Goal: Feedback & Contribution: Leave review/rating

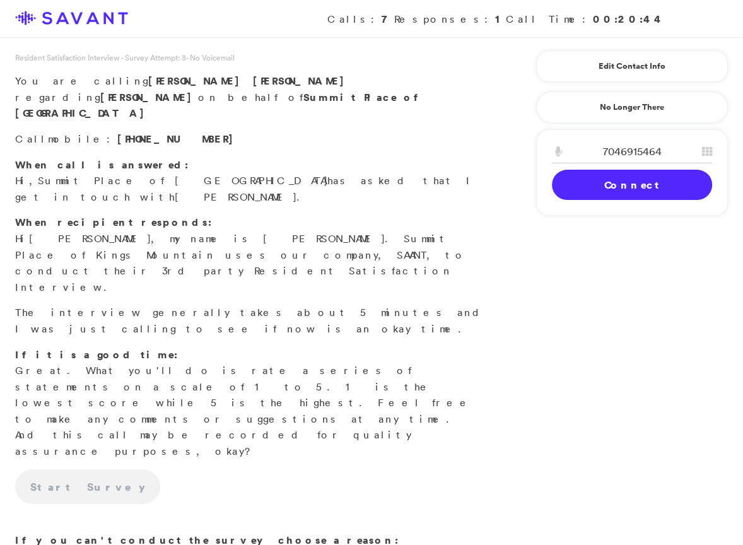
click at [584, 184] on link "Connect" at bounding box center [632, 185] width 160 height 30
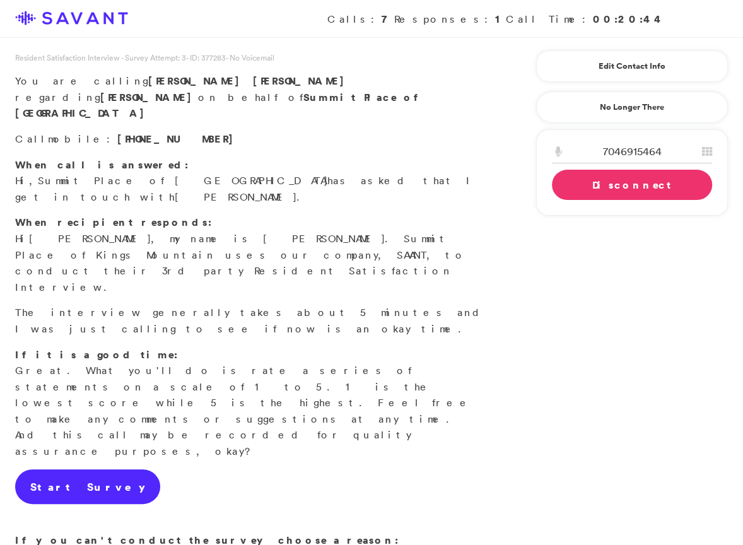
click at [86, 469] on link "Start Survey" at bounding box center [87, 486] width 145 height 35
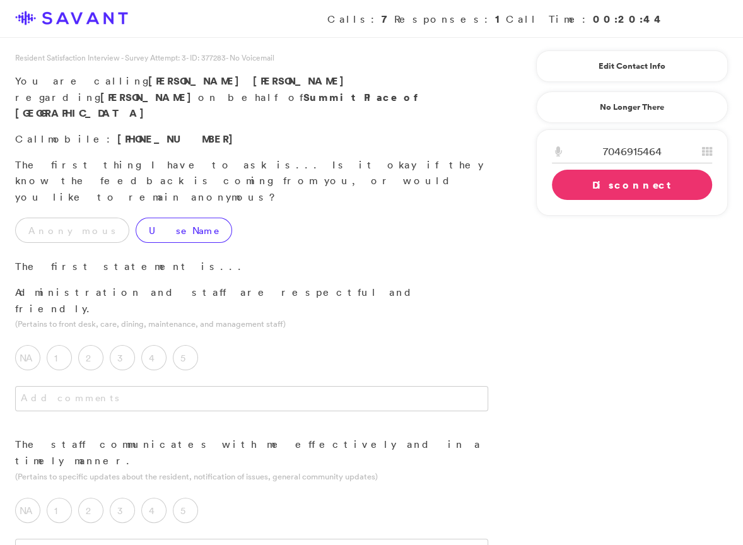
click at [153, 218] on label "Use Name" at bounding box center [184, 230] width 97 height 25
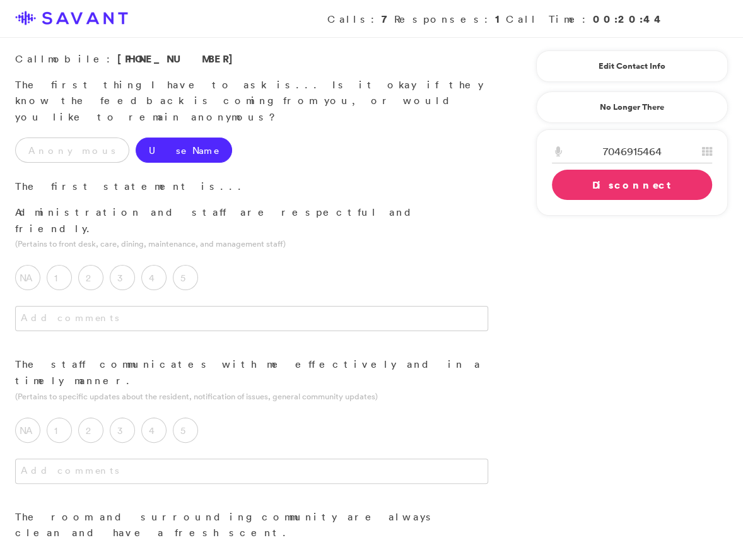
scroll to position [81, 0]
click at [197, 264] on label "5" at bounding box center [185, 276] width 25 height 25
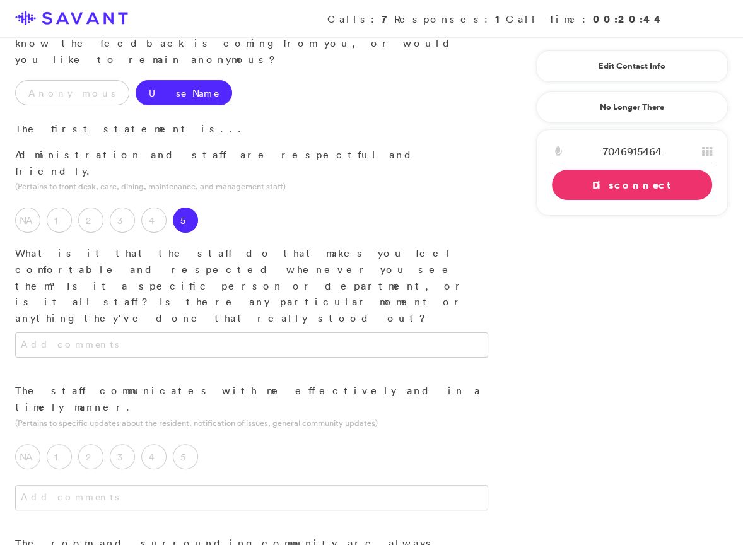
scroll to position [139, 0]
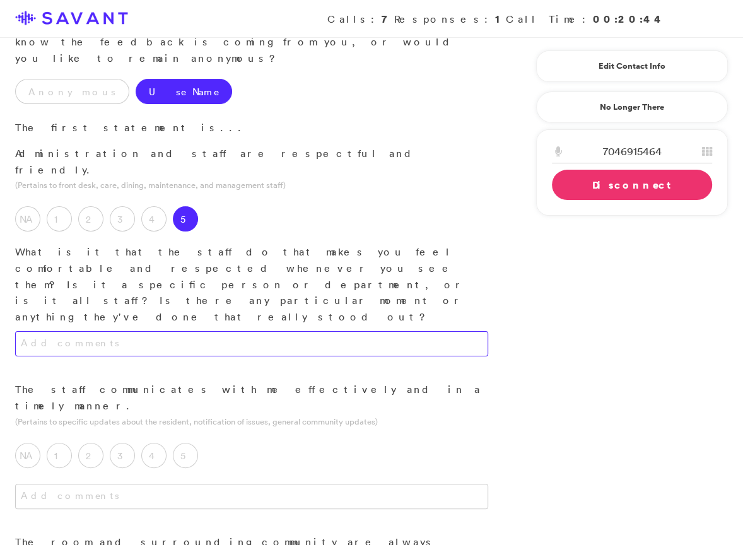
click at [216, 331] on textarea at bounding box center [251, 343] width 473 height 25
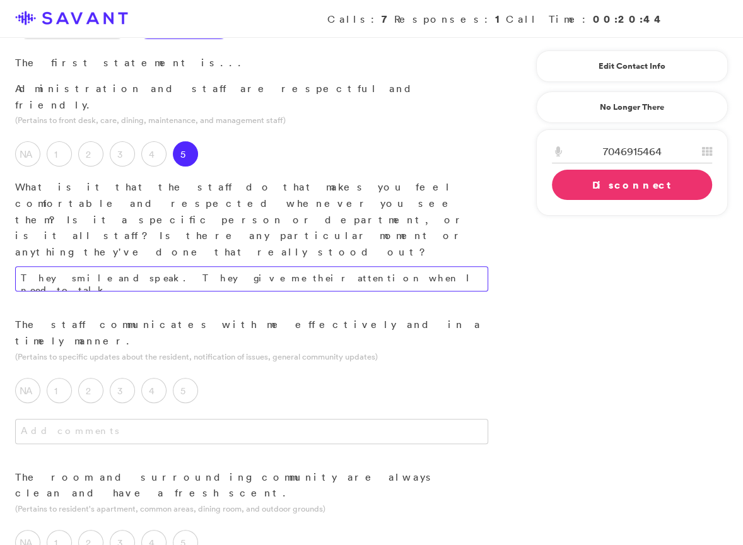
scroll to position [206, 0]
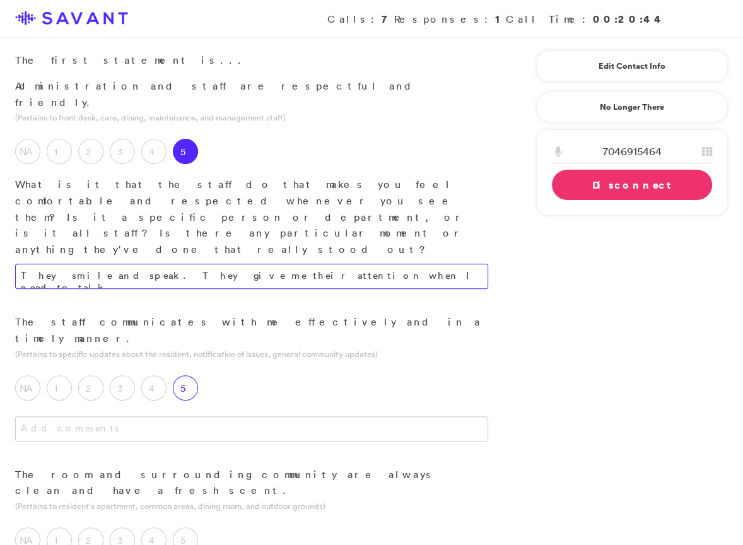
type textarea "They smile and speak. They give me their attention when I need to talk."
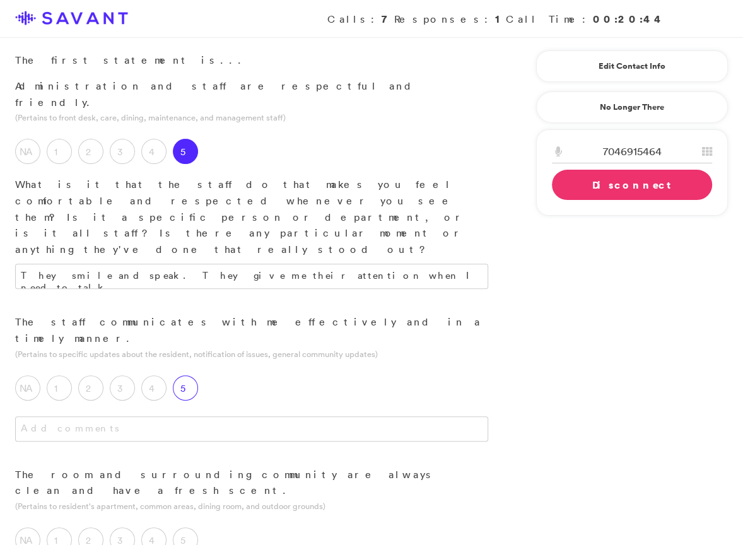
click at [192, 375] on label "5" at bounding box center [185, 387] width 25 height 25
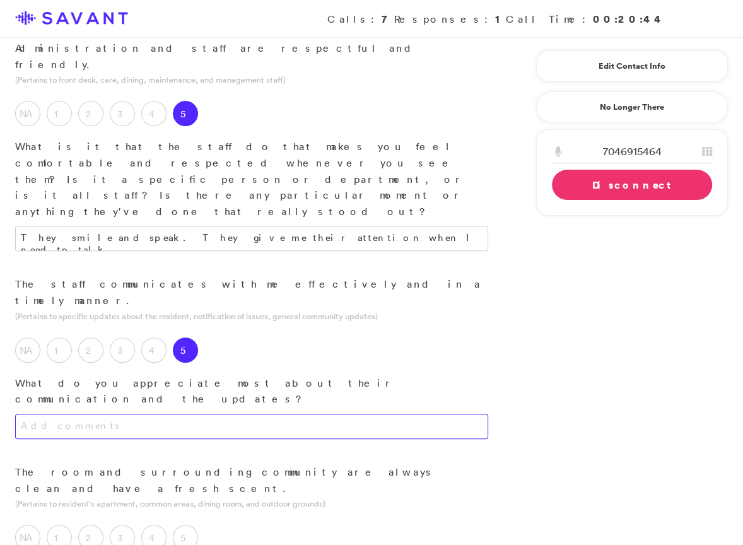
scroll to position [249, 0]
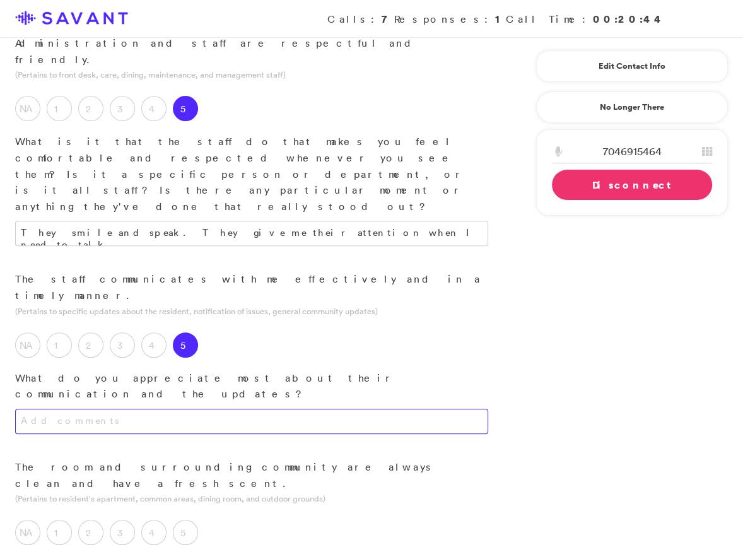
click at [244, 409] on textarea at bounding box center [251, 421] width 473 height 25
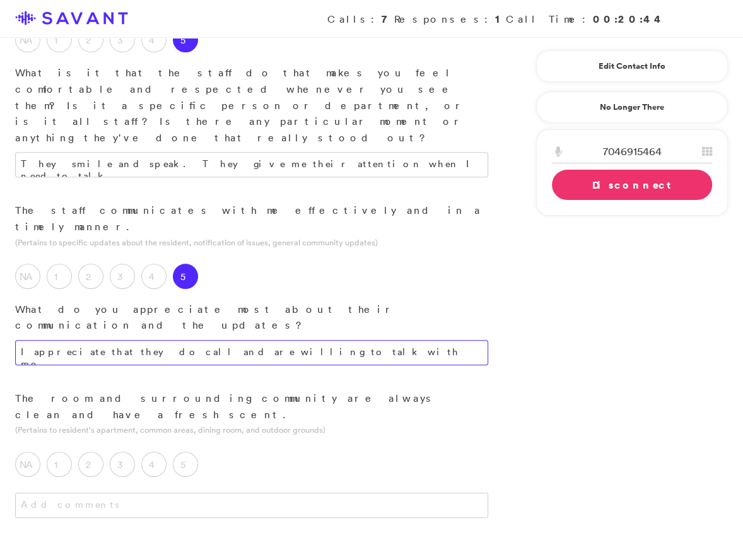
scroll to position [319, 0]
type textarea "I appreciate that they do call and are willing to talk with me."
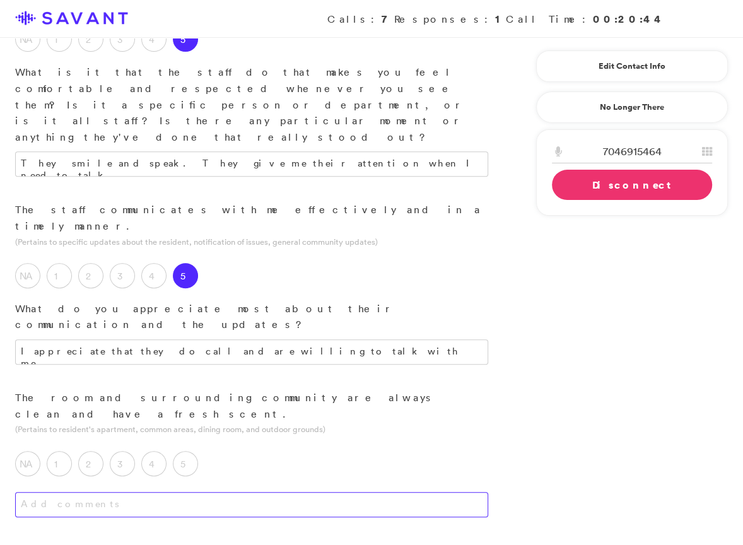
click at [264, 492] on textarea at bounding box center [251, 504] width 473 height 25
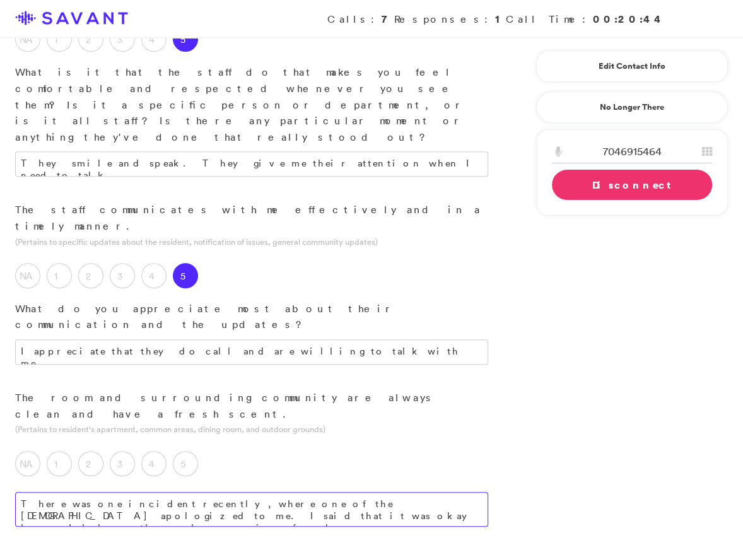
click at [259, 492] on textarea "There was one incident recently, where one of the [DEMOGRAPHIC_DATA] apologized…" at bounding box center [251, 509] width 473 height 35
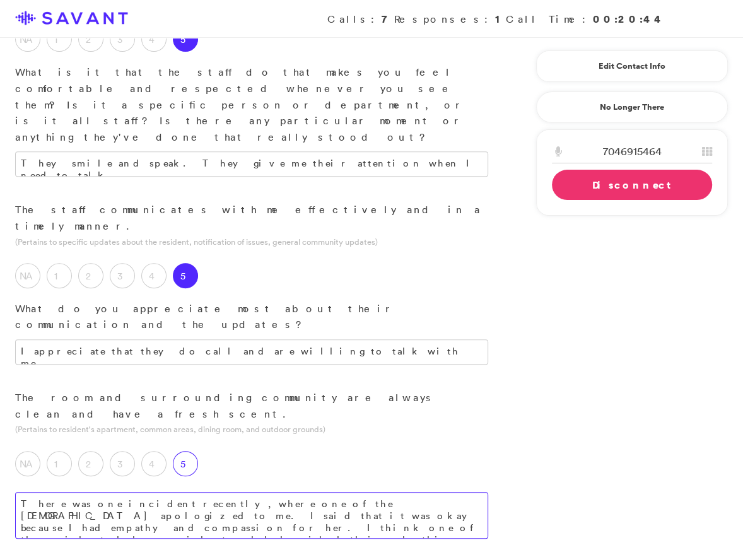
type textarea "There was one incident recently, where one of the [DEMOGRAPHIC_DATA] apologized…"
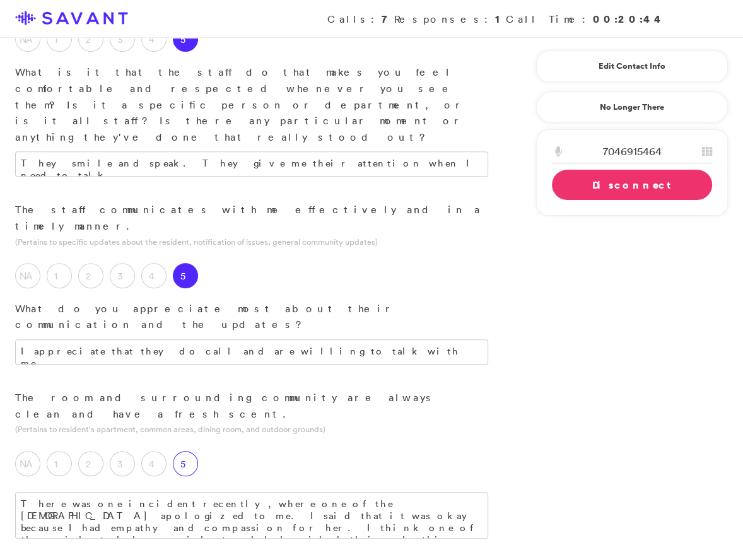
click at [187, 451] on label "5" at bounding box center [185, 463] width 25 height 25
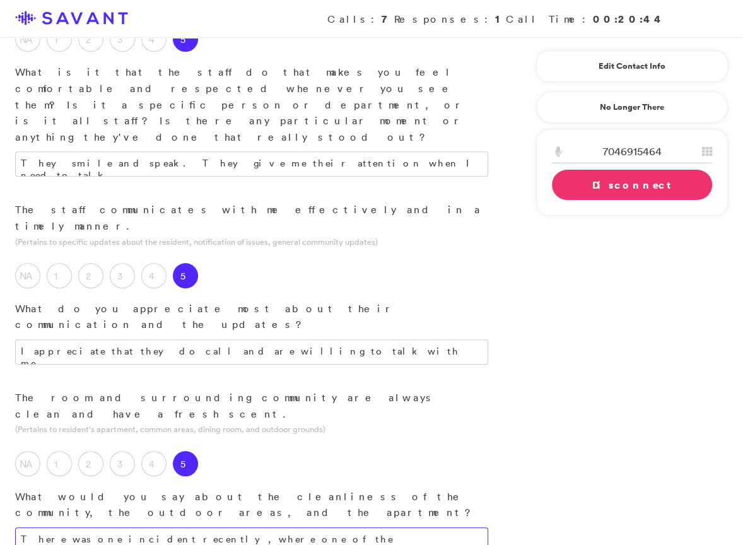
click at [333, 527] on textarea "There was one incident recently, where one of the [DEMOGRAPHIC_DATA] apologized…" at bounding box center [251, 550] width 473 height 47
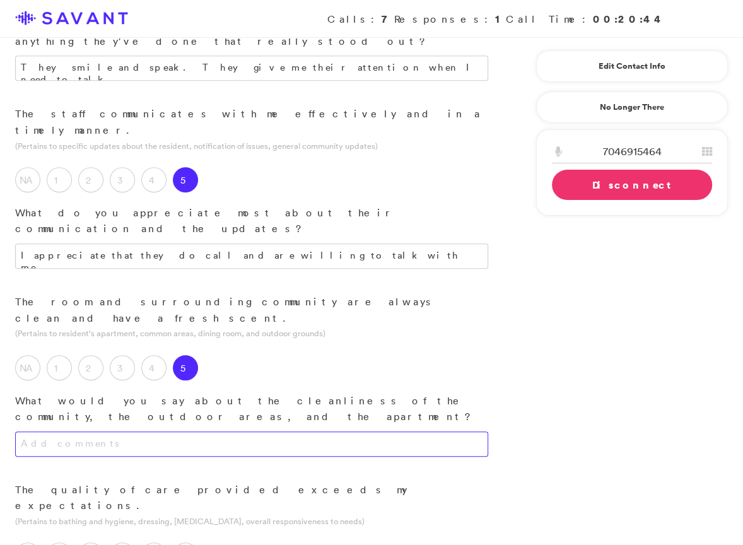
scroll to position [415, 0]
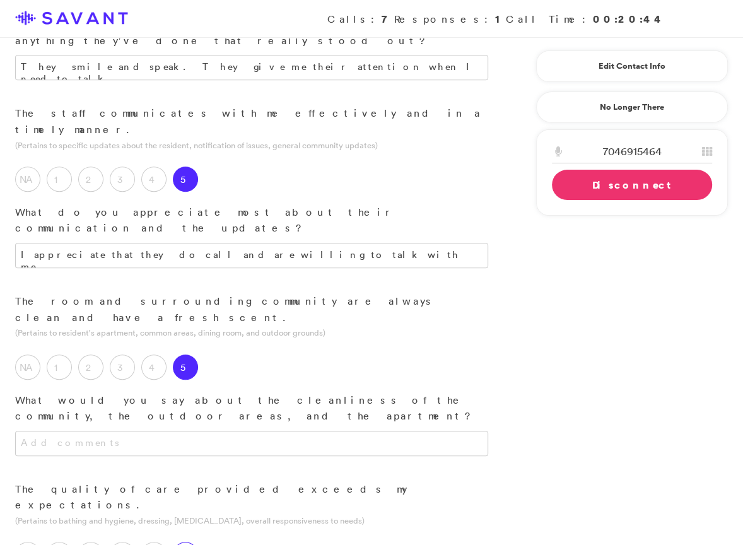
click at [187, 542] on label "5" at bounding box center [185, 554] width 25 height 25
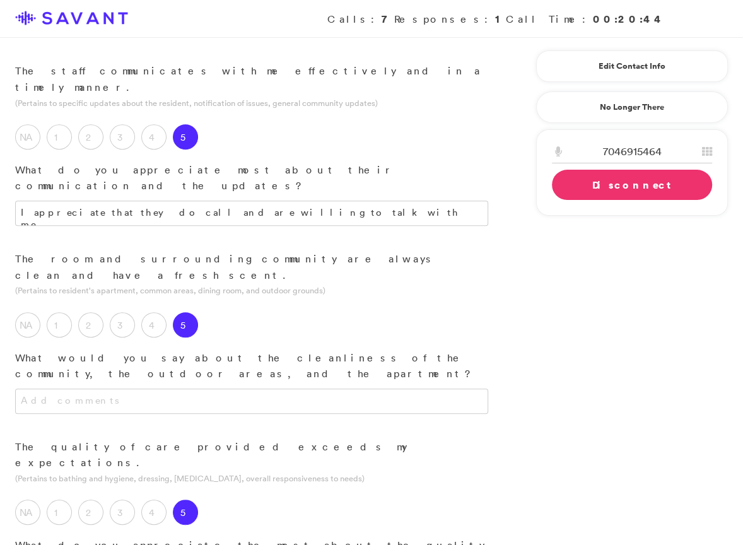
scroll to position [464, 0]
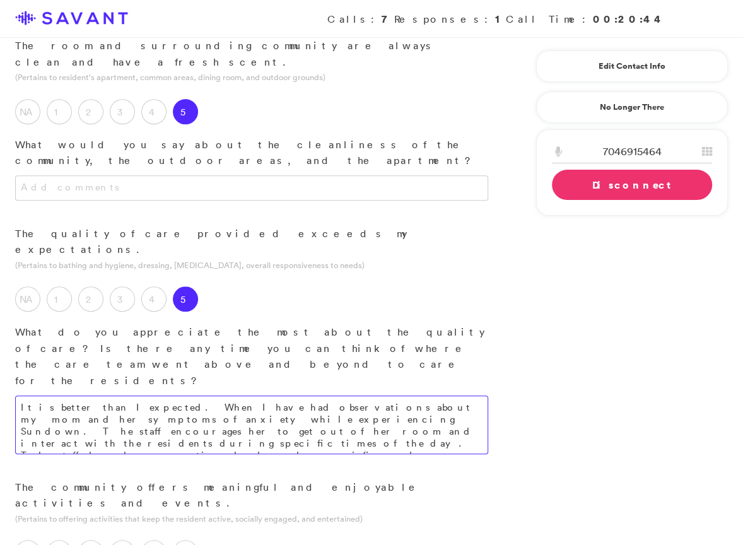
scroll to position [676, 0]
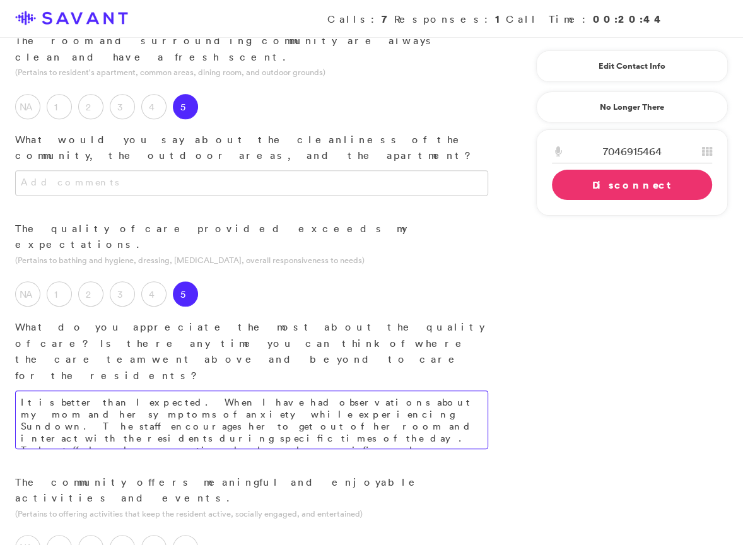
type textarea "It is better than I expected. When I have had observations about my mom and her…"
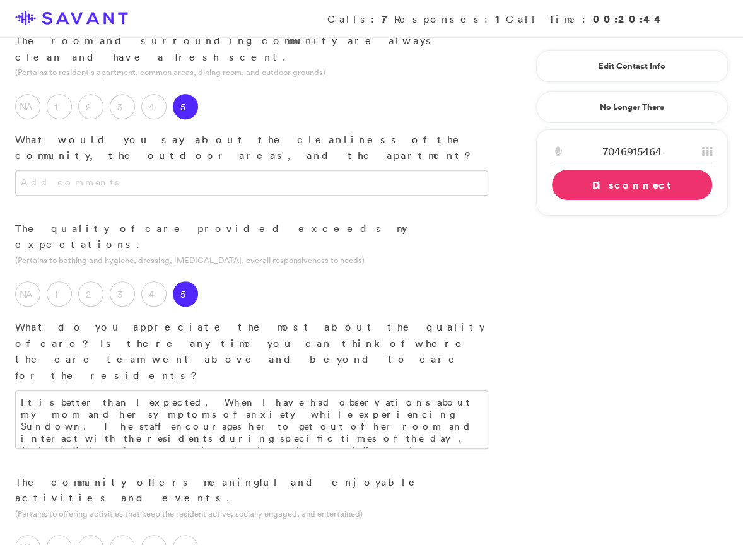
click at [37, 535] on label "NA" at bounding box center [27, 547] width 25 height 25
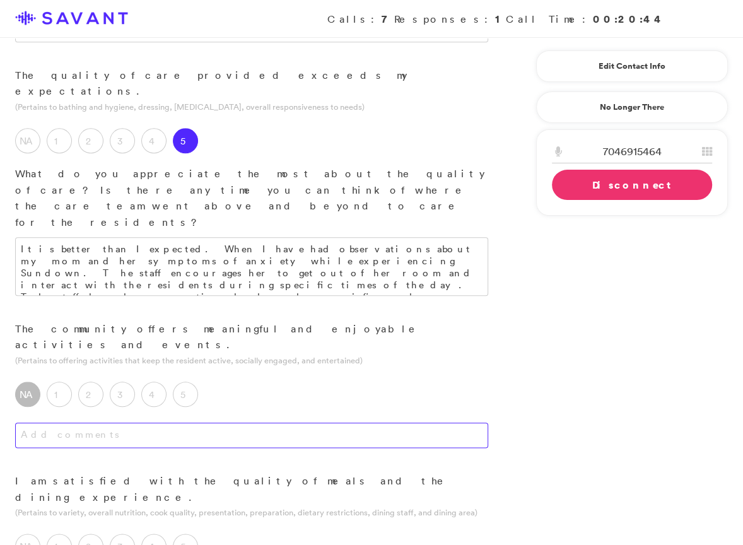
scroll to position [830, 0]
click at [240, 422] on textarea at bounding box center [251, 434] width 473 height 25
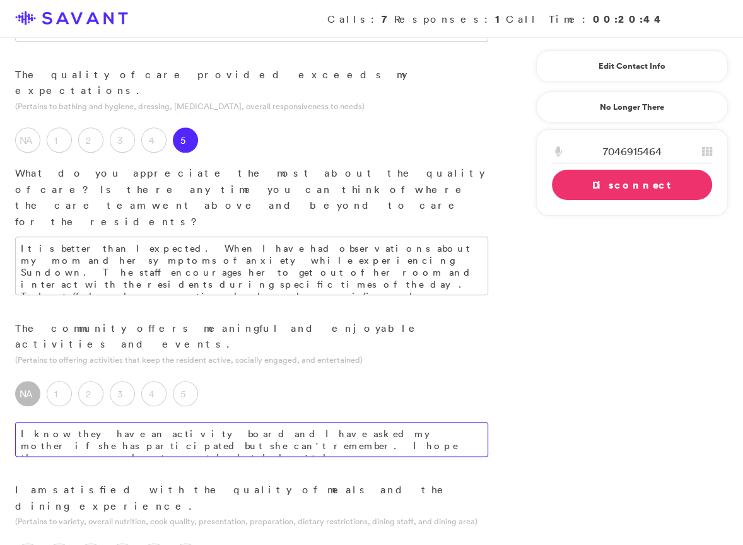
type textarea "I know they have an activity board and I have asked my mother if she has partic…"
drag, startPoint x: 304, startPoint y: 219, endPoint x: 56, endPoint y: 186, distance: 250.2
click at [56, 321] on div "The community offers meaningful and enjoyable activities and events. (Pertains …" at bounding box center [252, 402] width 504 height 162
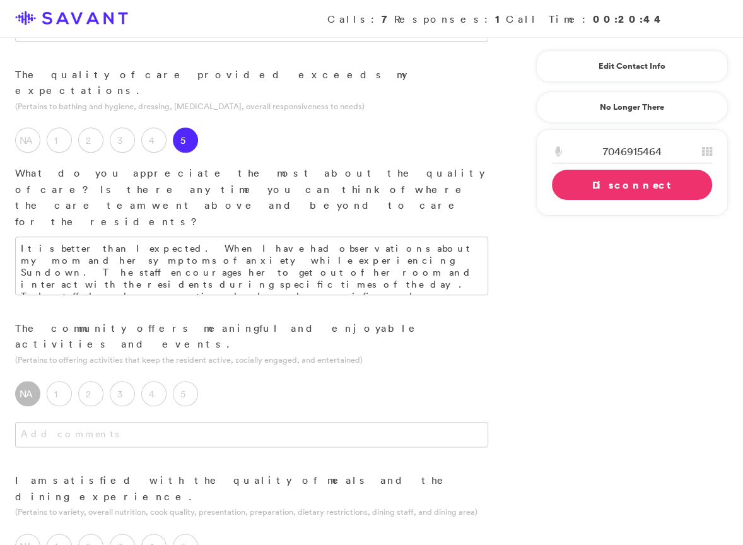
type textarea "B"
type textarea "On at least one occasion, my mother informed me that she didn't like the food t…"
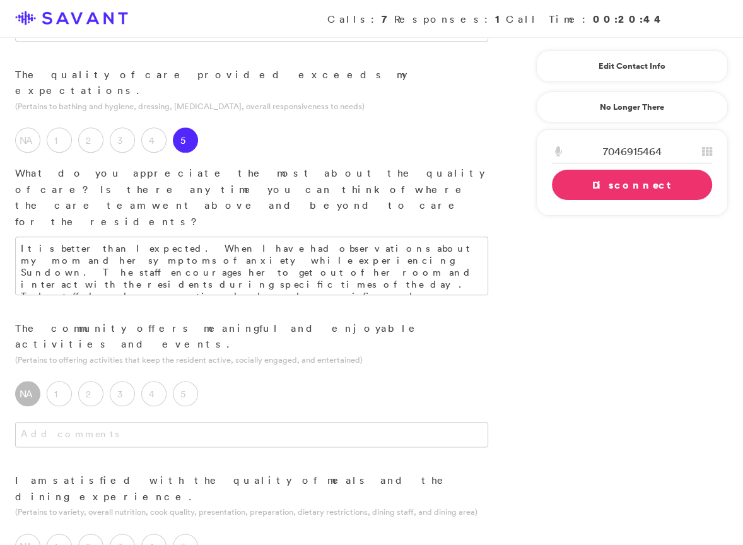
click at [21, 534] on label "NA" at bounding box center [27, 546] width 25 height 25
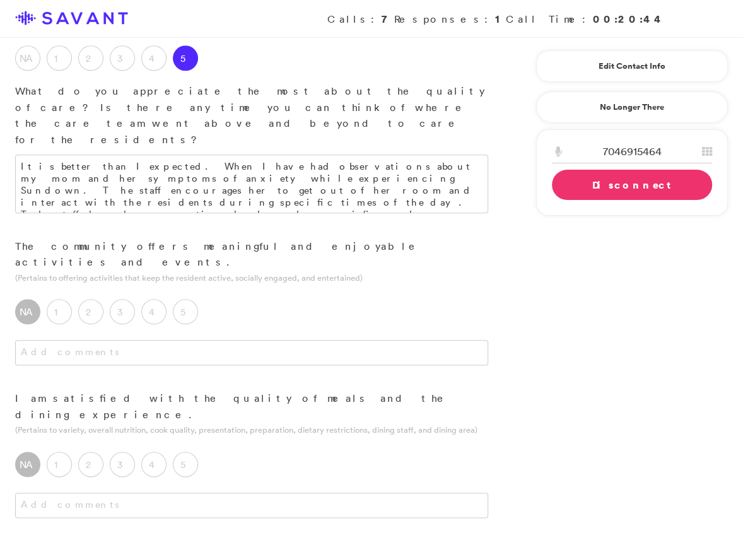
scroll to position [913, 0]
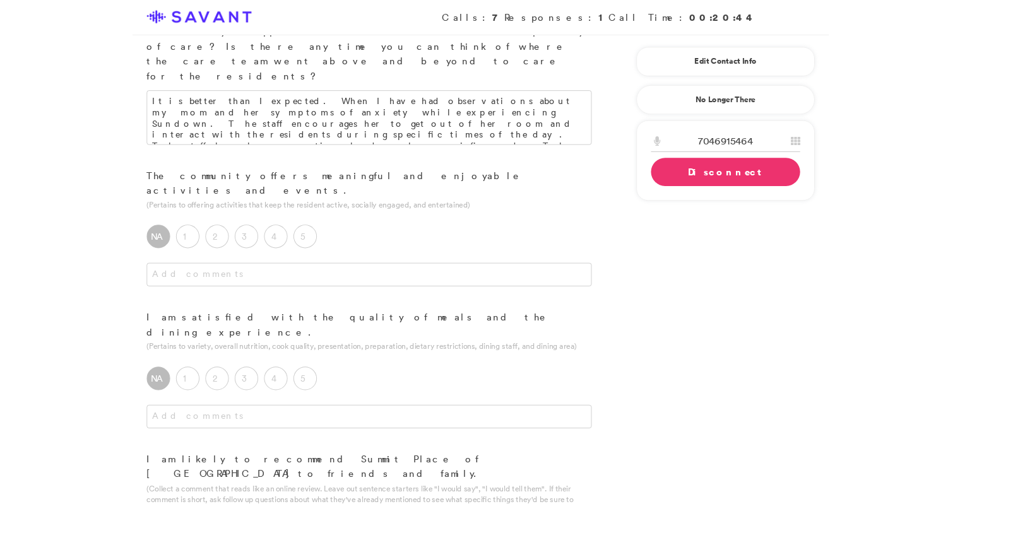
scroll to position [937, 0]
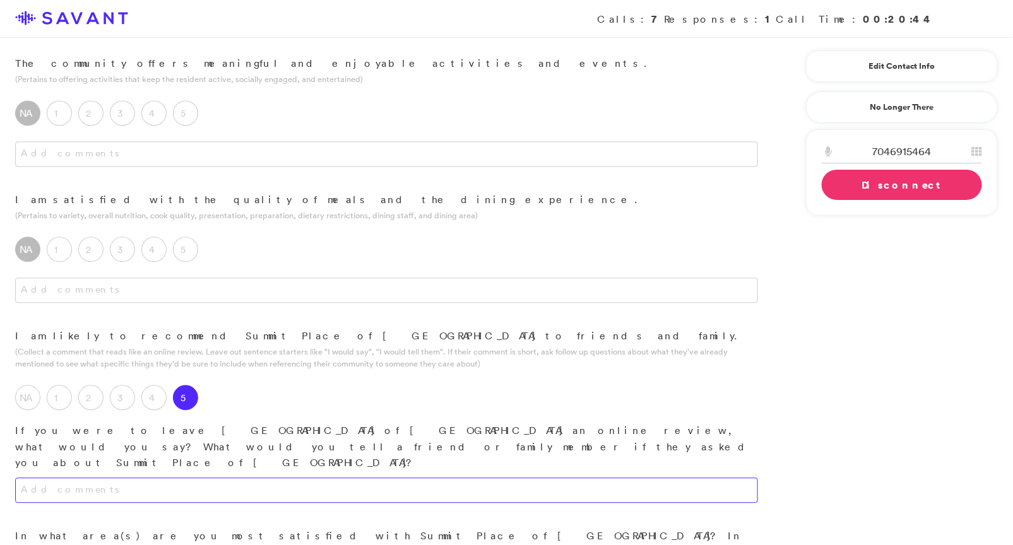
click at [563, 478] on textarea at bounding box center [386, 490] width 743 height 25
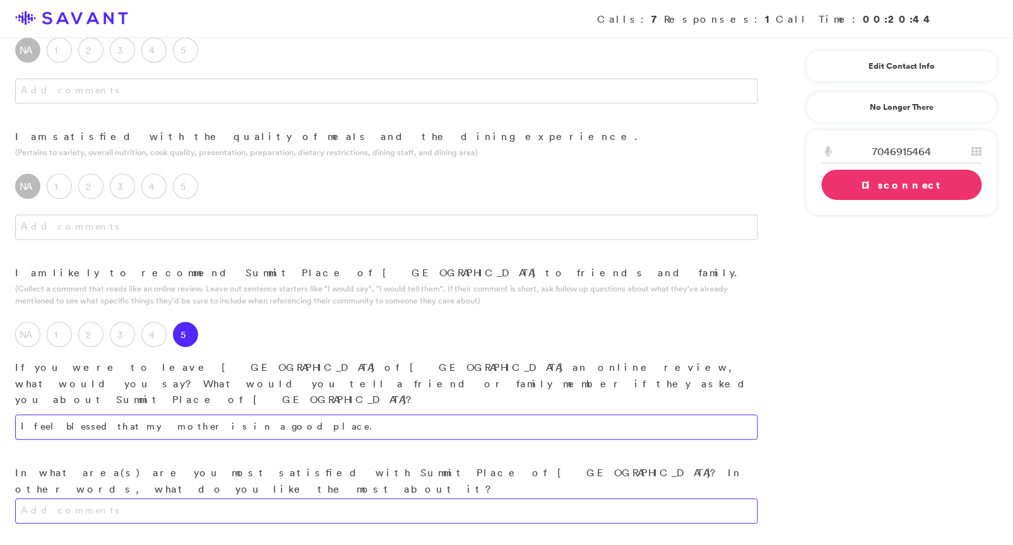
scroll to position [1003, 0]
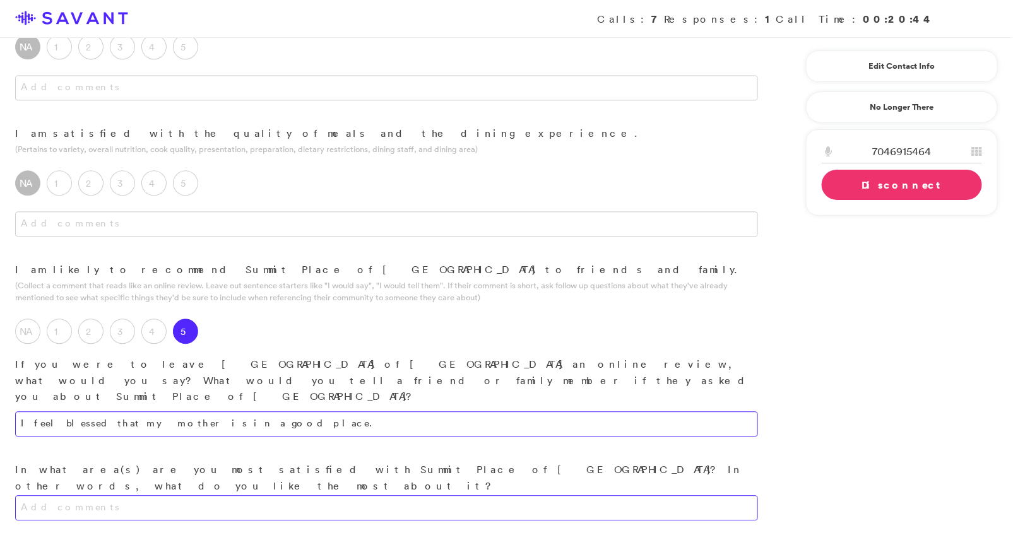
type textarea "I feel blessed that my mother is in a good place."
click at [572, 495] on textarea at bounding box center [386, 507] width 743 height 25
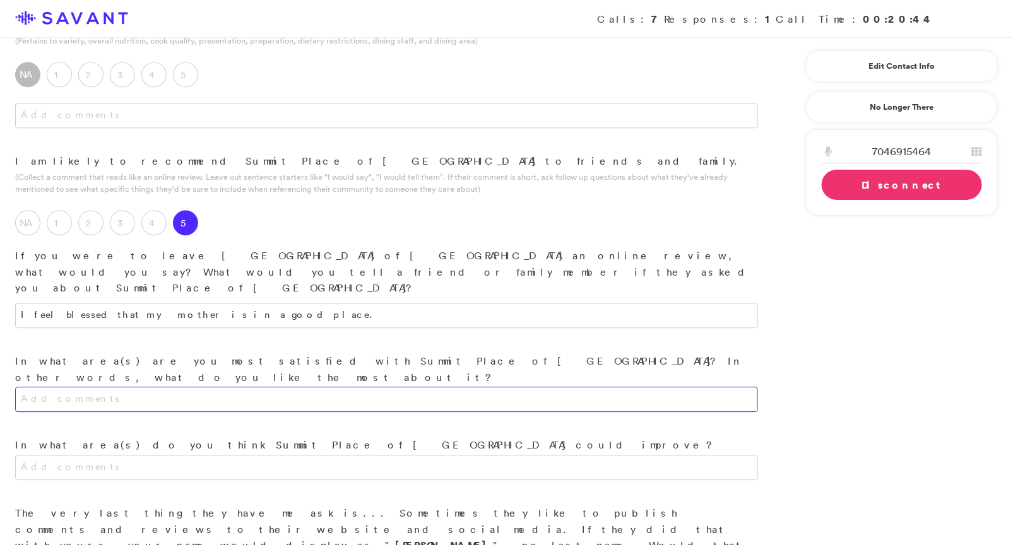
scroll to position [1112, 0]
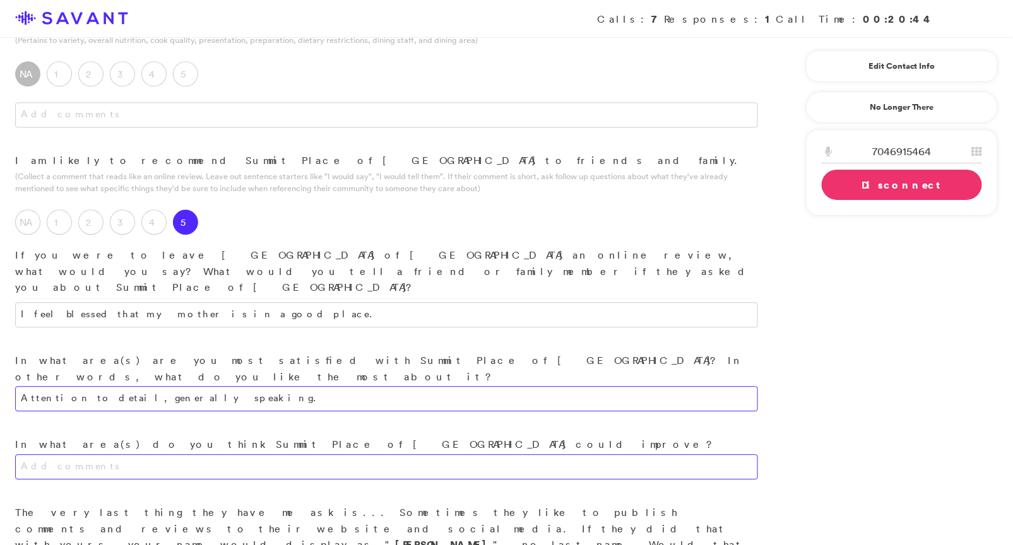
type textarea "Attention to detail, generally speaking."
click at [570, 454] on textarea at bounding box center [386, 466] width 743 height 25
type textarea "w"
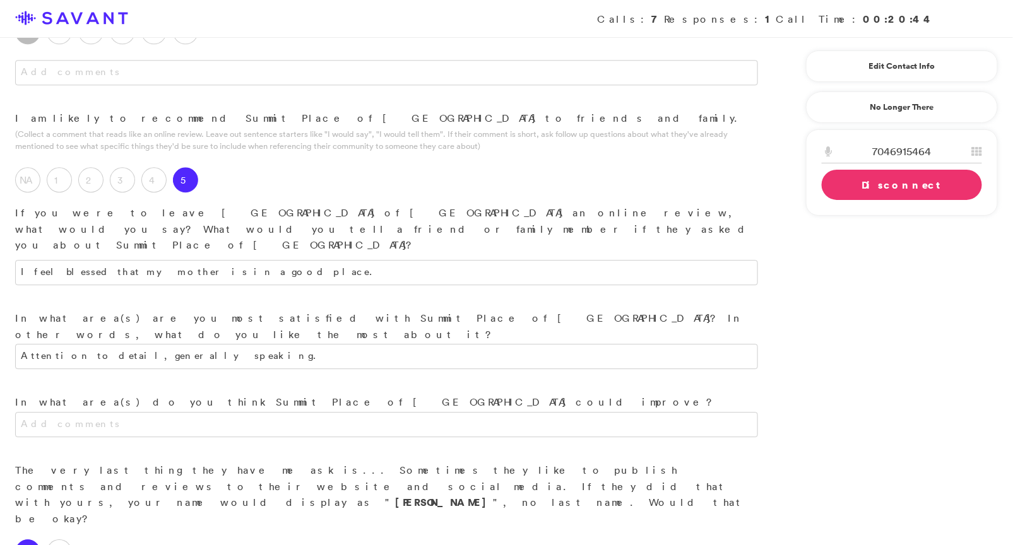
scroll to position [1162, 0]
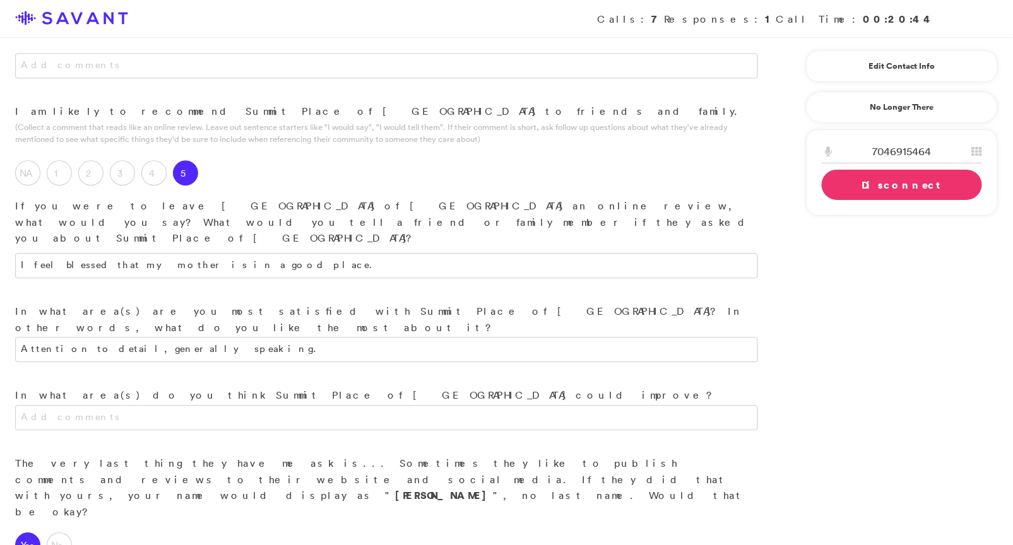
click at [743, 181] on link "Disconnect" at bounding box center [902, 185] width 160 height 30
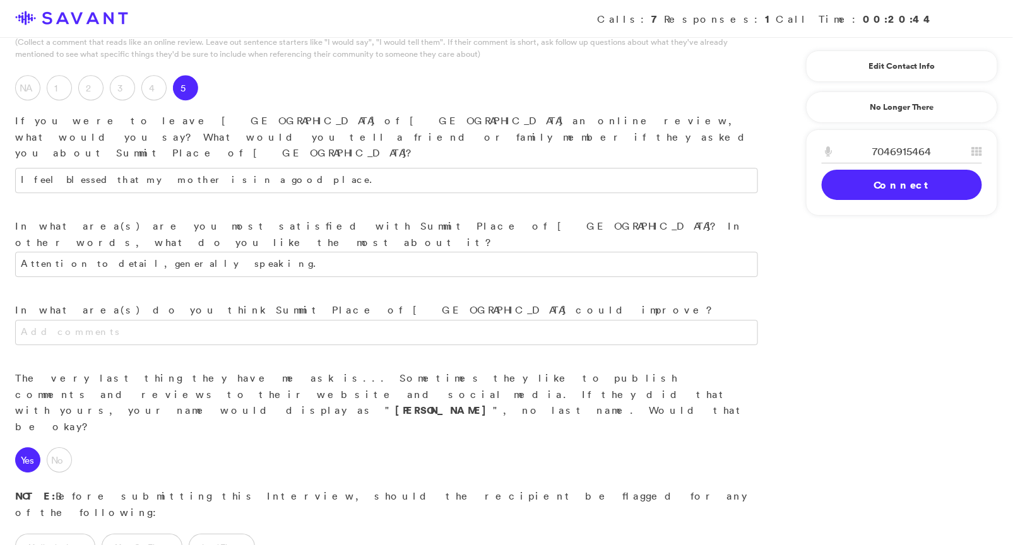
scroll to position [1331, 0]
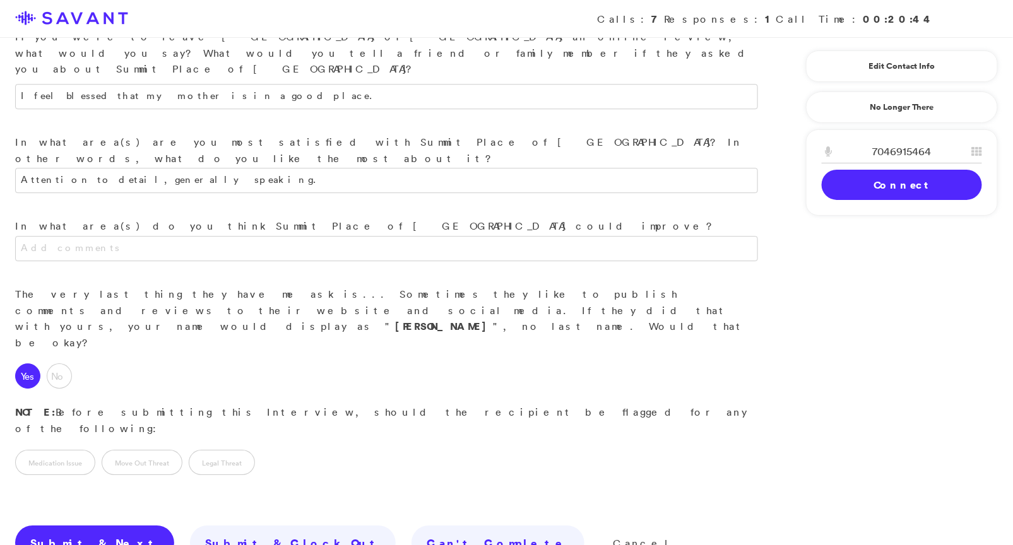
click at [57, 526] on link "Submit & Next" at bounding box center [94, 543] width 159 height 35
